Goal: Navigation & Orientation: Go to known website

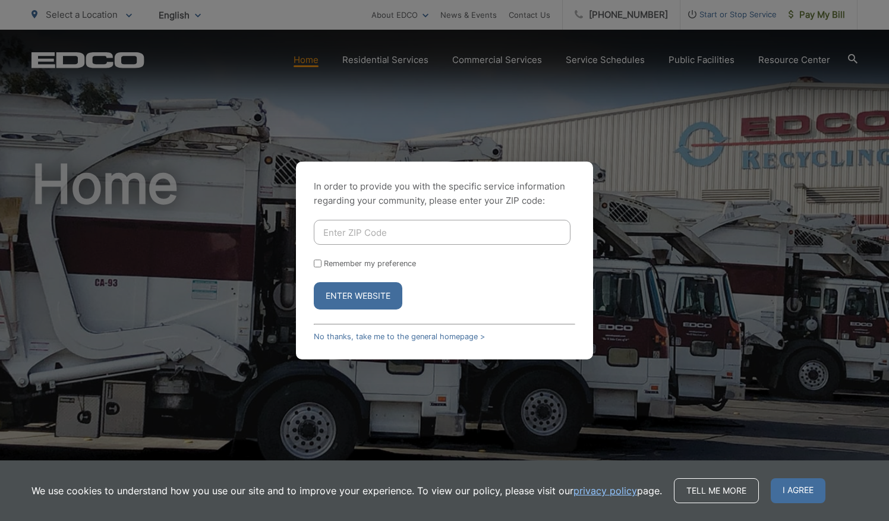
click at [365, 235] on input "Enter ZIP Code" at bounding box center [442, 232] width 257 height 25
type input "92069"
click at [371, 296] on button "Enter Website" at bounding box center [358, 295] width 88 height 27
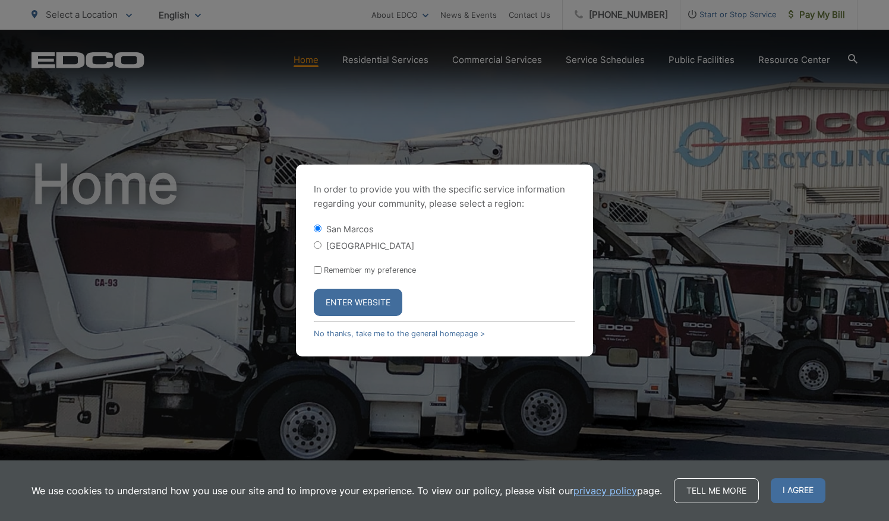
click at [366, 299] on button "Enter Website" at bounding box center [358, 302] width 88 height 27
